Goal: Check status: Check status

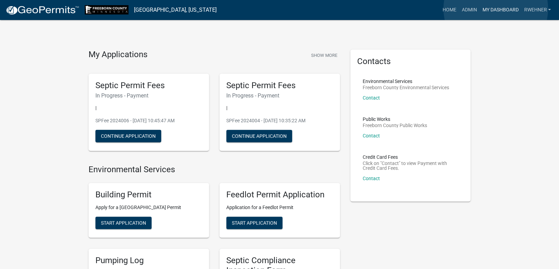
click at [496, 9] on link "My Dashboard" at bounding box center [500, 9] width 42 height 13
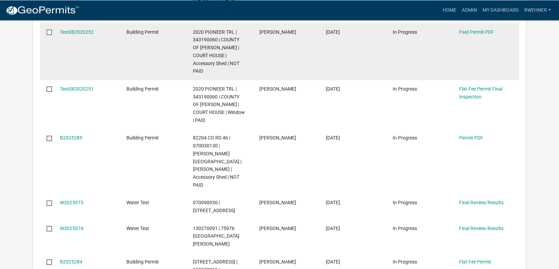
scroll to position [853, 0]
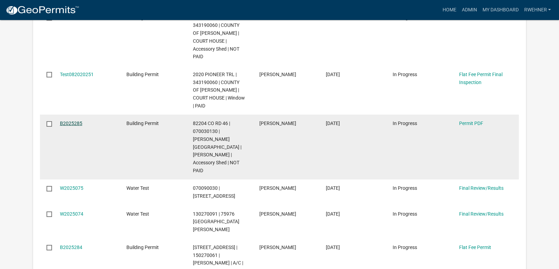
click at [69, 121] on link "B2025285" at bounding box center [71, 124] width 22 height 6
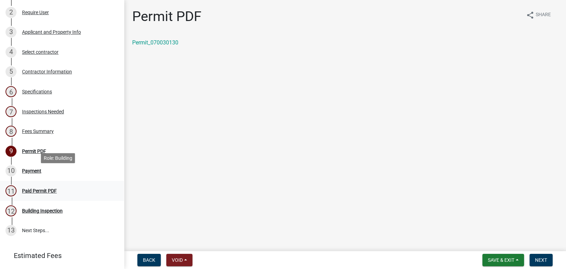
scroll to position [108, 0]
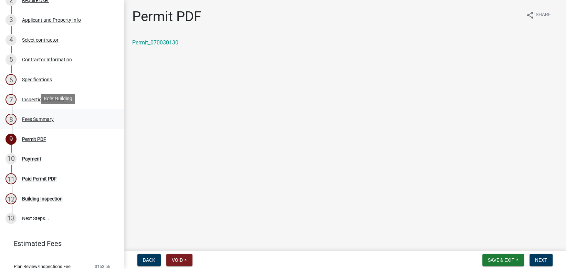
click at [33, 115] on div "8 Fees Summary" at bounding box center [59, 119] width 107 height 11
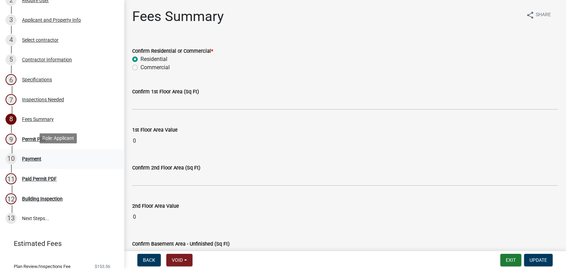
click at [30, 156] on div "Payment" at bounding box center [31, 158] width 19 height 5
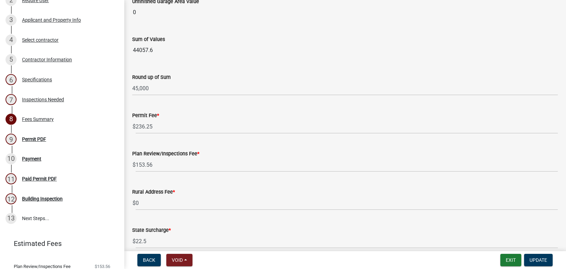
scroll to position [886, 0]
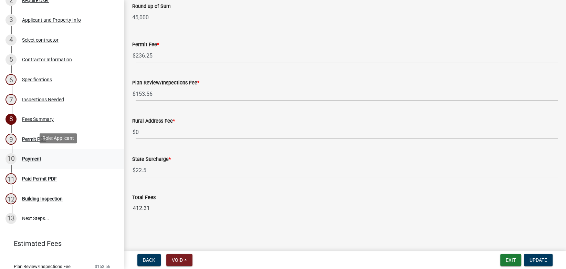
click at [30, 156] on div "Payment" at bounding box center [31, 158] width 19 height 5
click at [29, 137] on div "Permit PDF" at bounding box center [34, 139] width 24 height 5
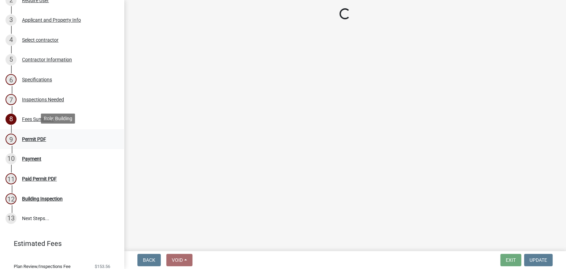
scroll to position [0, 0]
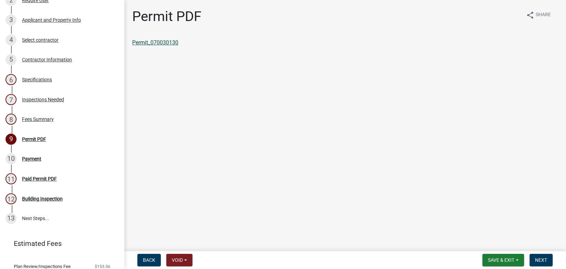
click at [160, 41] on link "Permit_070030130" at bounding box center [155, 42] width 46 height 7
click at [26, 156] on div "Payment" at bounding box center [31, 158] width 19 height 5
